Goal: Navigation & Orientation: Find specific page/section

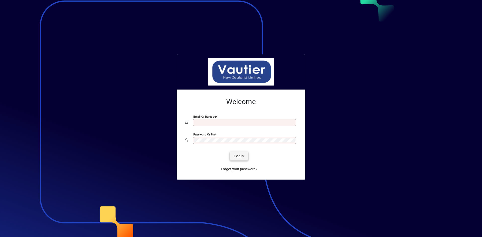
type input "**********"
click at [239, 156] on span "Login" at bounding box center [239, 156] width 10 height 5
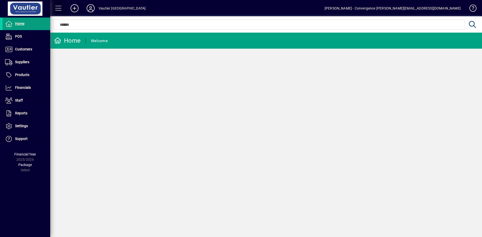
click at [59, 8] on span at bounding box center [58, 8] width 12 height 12
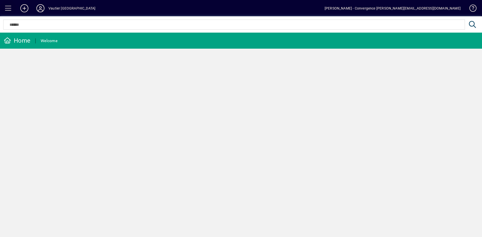
click at [6, 9] on span at bounding box center [8, 8] width 12 height 12
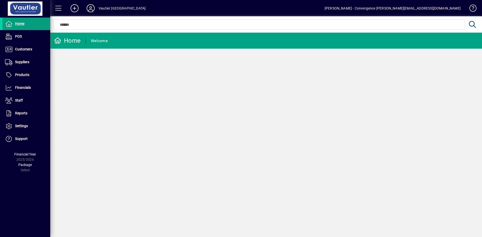
click at [107, 9] on div "Vautier New Zealand" at bounding box center [122, 8] width 47 height 8
click at [89, 9] on icon at bounding box center [91, 8] width 10 height 8
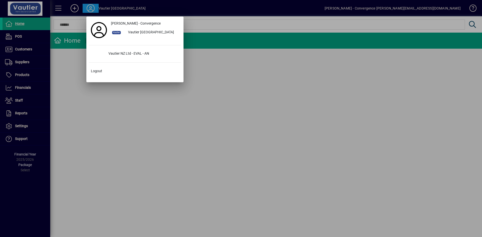
click at [80, 79] on div at bounding box center [241, 118] width 482 height 237
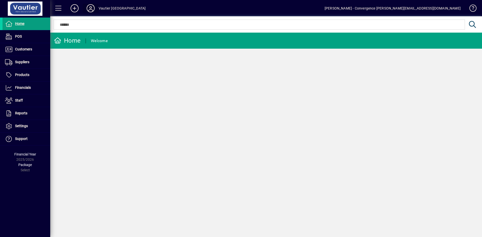
click at [87, 8] on icon at bounding box center [91, 8] width 10 height 8
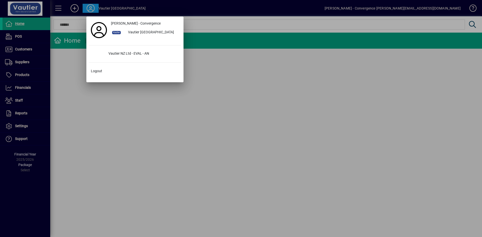
click at [90, 127] on div at bounding box center [241, 118] width 482 height 237
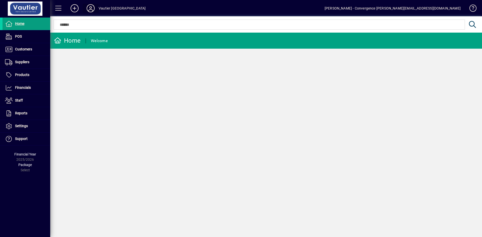
click at [90, 8] on icon at bounding box center [91, 8] width 10 height 8
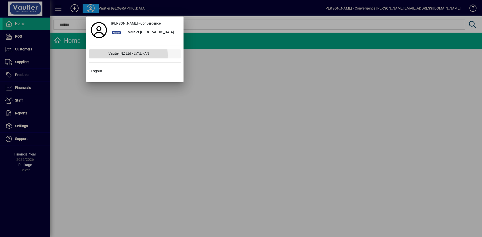
click at [113, 55] on div "Vautier NZ Ltd - EVAL - AN" at bounding box center [142, 53] width 77 height 9
